Goal: Task Accomplishment & Management: Complete application form

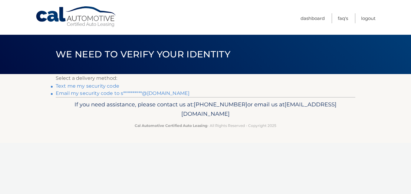
click at [86, 88] on link "Text me my security code" at bounding box center [88, 86] width 64 height 6
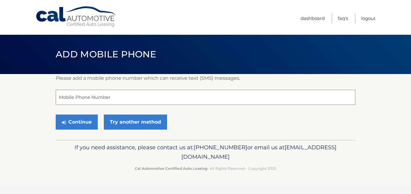
click at [95, 93] on input "tel" at bounding box center [205, 97] width 299 height 15
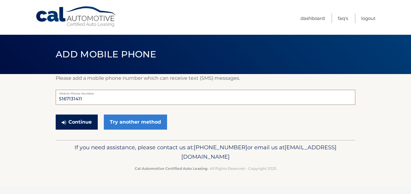
type input "5167131411"
click at [82, 126] on button "Continue" at bounding box center [77, 122] width 42 height 15
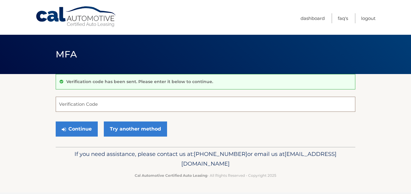
click at [85, 103] on input "Verification Code" at bounding box center [205, 104] width 299 height 15
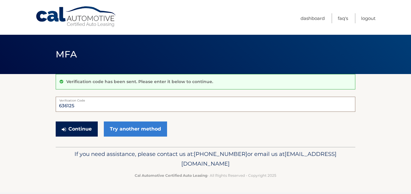
type input "636125"
click at [80, 133] on button "Continue" at bounding box center [77, 129] width 42 height 15
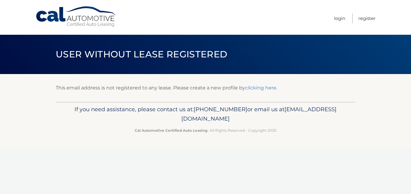
click at [260, 87] on link "clicking here" at bounding box center [260, 88] width 31 height 6
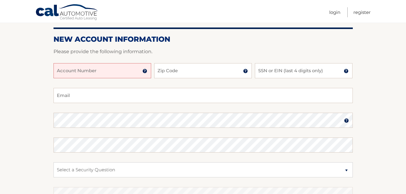
scroll to position [62, 0]
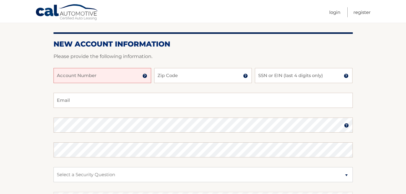
click at [86, 80] on input "Account Number" at bounding box center [103, 75] width 98 height 15
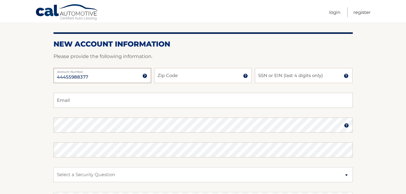
type input "44455988377"
click at [173, 73] on input "Zip Code" at bounding box center [203, 75] width 98 height 15
type input "11710"
click at [284, 78] on input "SSN or EIN (last 4 digits only)" at bounding box center [304, 75] width 98 height 15
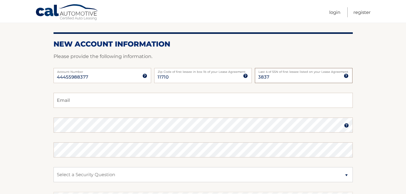
type input "3837"
click at [190, 102] on input "Email" at bounding box center [203, 100] width 299 height 15
type input "sbarkerplnu@hotmail.com"
click at [135, 142] on fieldset "sbarkerplnu@hotmail.com Email Password Password should be a minimum of 6 charac…" at bounding box center [203, 171] width 299 height 156
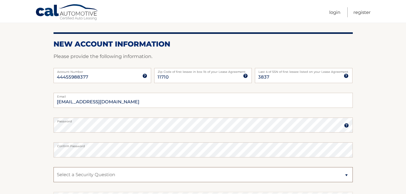
scroll to position [128, 0]
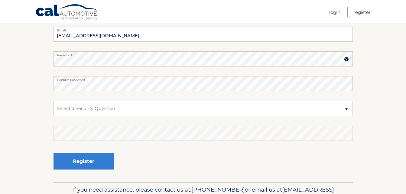
click at [177, 117] on fieldset "sbarkerplnu@hotmail.com Email Password Password should be a minimum of 6 charac…" at bounding box center [203, 105] width 299 height 156
click at [167, 111] on select "Select a Security Question What was the name of your elementary school? What is…" at bounding box center [203, 108] width 299 height 15
select select "5"
click at [54, 101] on select "Select a Security Question What was the name of your elementary school? What is…" at bounding box center [203, 108] width 299 height 15
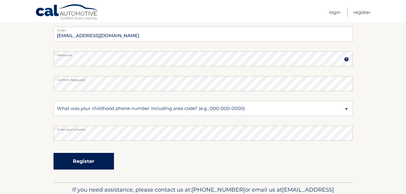
click at [77, 161] on button "Register" at bounding box center [84, 161] width 60 height 17
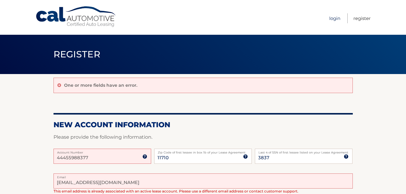
click at [334, 18] on link "Login" at bounding box center [334, 18] width 11 height 10
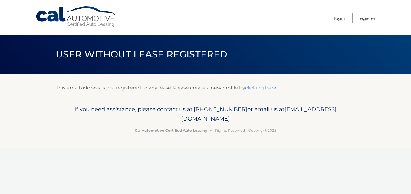
click at [260, 90] on link "clicking here" at bounding box center [260, 88] width 31 height 6
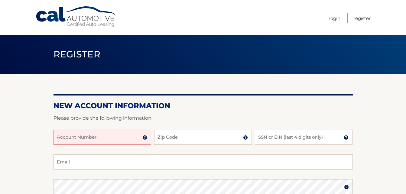
click at [70, 138] on input "Account Number" at bounding box center [103, 137] width 98 height 15
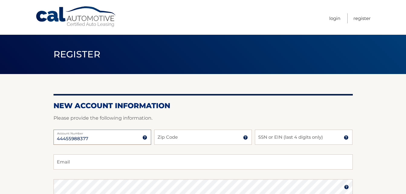
type input "44455988377"
type input "11710"
type input "3837"
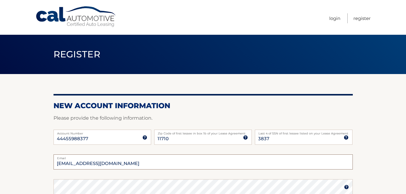
type input "stefan.barker84@gmail.com"
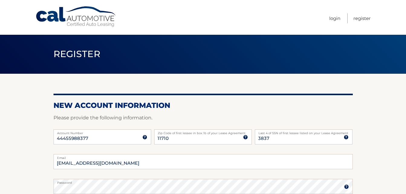
scroll to position [115, 0]
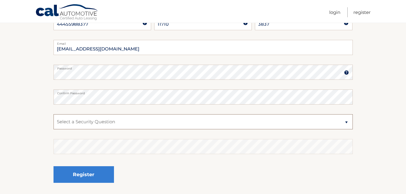
click at [82, 126] on select "Select a Security Question What was the name of your elementary school? What is…" at bounding box center [203, 121] width 299 height 15
select select "5"
click at [54, 114] on select "Select a Security Question What was the name of your elementary school? What is…" at bounding box center [203, 121] width 299 height 15
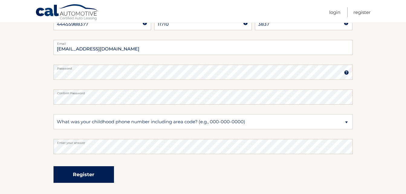
click at [92, 172] on button "Register" at bounding box center [84, 174] width 60 height 17
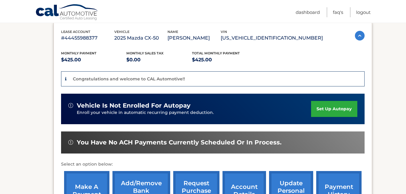
scroll to position [78, 0]
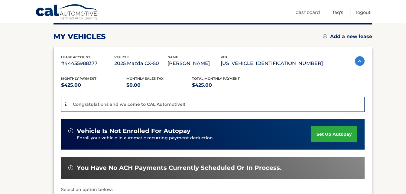
click at [327, 136] on link "set up autopay" at bounding box center [334, 134] width 46 height 16
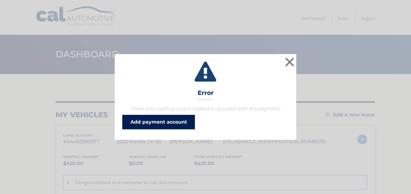
click at [162, 120] on link "Add payment account" at bounding box center [158, 122] width 73 height 15
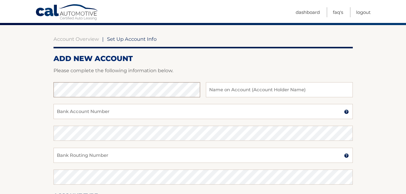
scroll to position [57, 0]
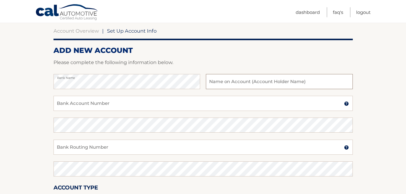
click at [269, 82] on input "text" at bounding box center [279, 81] width 147 height 15
type input "[PERSON_NAME]"
click at [229, 99] on input "Bank Account Number" at bounding box center [203, 103] width 299 height 15
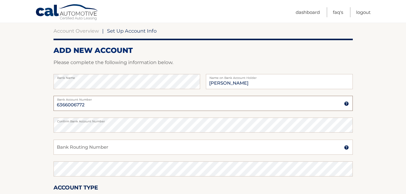
click at [94, 109] on input "6366006772" at bounding box center [203, 103] width 299 height 15
type input "6366006762"
click at [79, 145] on input "Bank Routing Number" at bounding box center [203, 147] width 299 height 15
type input "021407912"
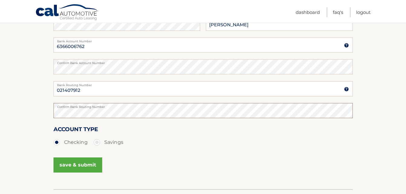
scroll to position [118, 0]
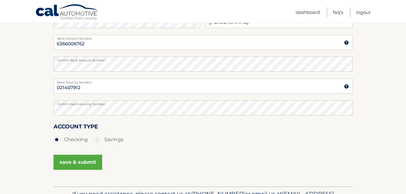
click at [84, 160] on button "save & submit" at bounding box center [78, 162] width 49 height 15
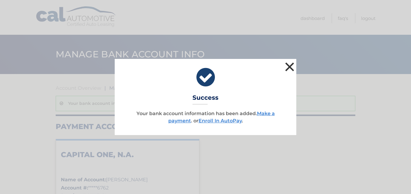
click at [291, 67] on button "×" at bounding box center [289, 67] width 12 height 12
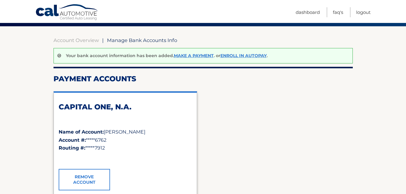
scroll to position [49, 0]
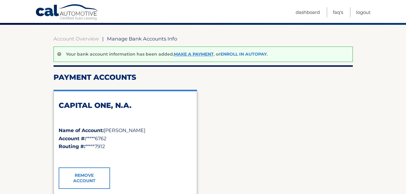
click at [252, 55] on link "Enroll In AutoPay" at bounding box center [243, 53] width 46 height 5
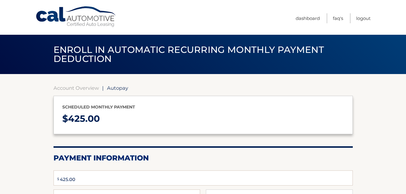
type input "425"
select select "MDJlZDA5ZWMtNmZmMS00NDBiLWExYmUtYjQ3YTA1NTY2ZDY1"
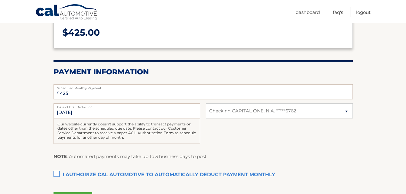
scroll to position [87, 0]
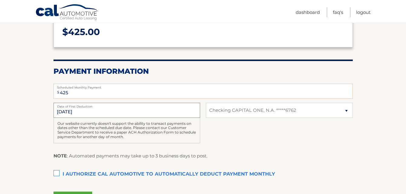
click at [112, 109] on input "[DATE]" at bounding box center [127, 110] width 147 height 15
click at [91, 111] on input "[DATE]" at bounding box center [127, 110] width 147 height 15
click at [56, 113] on input "[DATE]" at bounding box center [127, 110] width 147 height 15
click at [66, 111] on input "[DATE]" at bounding box center [127, 110] width 147 height 15
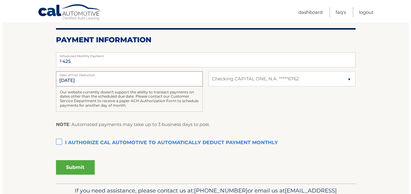
scroll to position [126, 0]
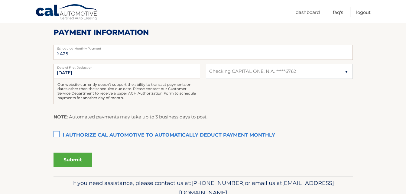
click at [59, 133] on label "I authorize cal automotive to automatically deduct payment monthly This checkbo…" at bounding box center [203, 135] width 299 height 12
click at [0, 0] on input "I authorize cal automotive to automatically deduct payment monthly This checkbo…" at bounding box center [0, 0] width 0 height 0
click at [74, 163] on button "Submit" at bounding box center [73, 160] width 39 height 15
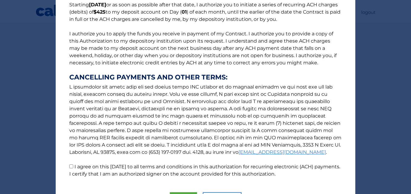
scroll to position [92, 0]
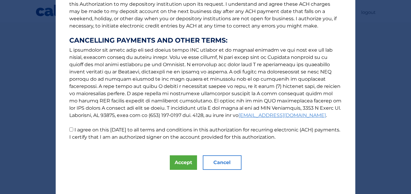
click at [70, 129] on input "I agree on this 08/26/2025 to all terms and conditions in this authorization fo…" at bounding box center [71, 130] width 4 height 4
checkbox input "true"
click at [181, 162] on button "Accept" at bounding box center [183, 162] width 27 height 15
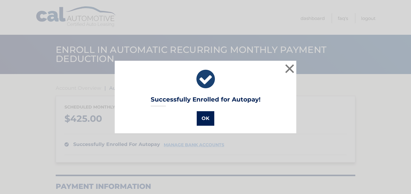
click at [198, 121] on button "OK" at bounding box center [206, 118] width 18 height 15
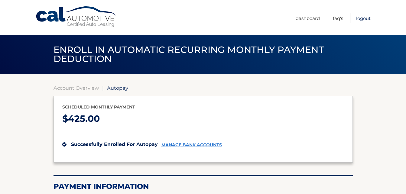
click at [362, 21] on link "Logout" at bounding box center [363, 18] width 15 height 10
